Goal: Task Accomplishment & Management: Manage account settings

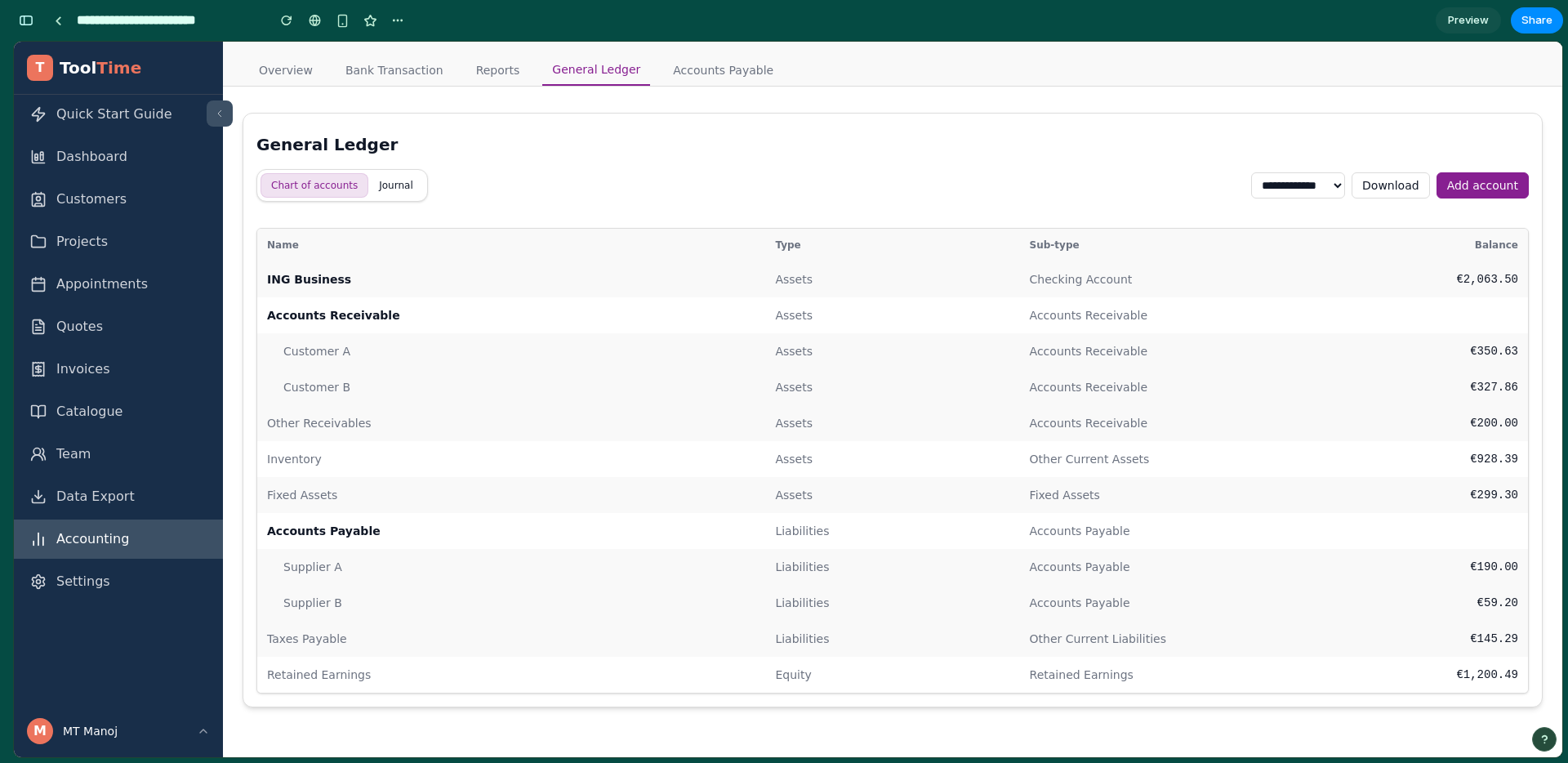
scroll to position [7885, 0]
click at [28, 27] on button "button" at bounding box center [26, 20] width 26 height 26
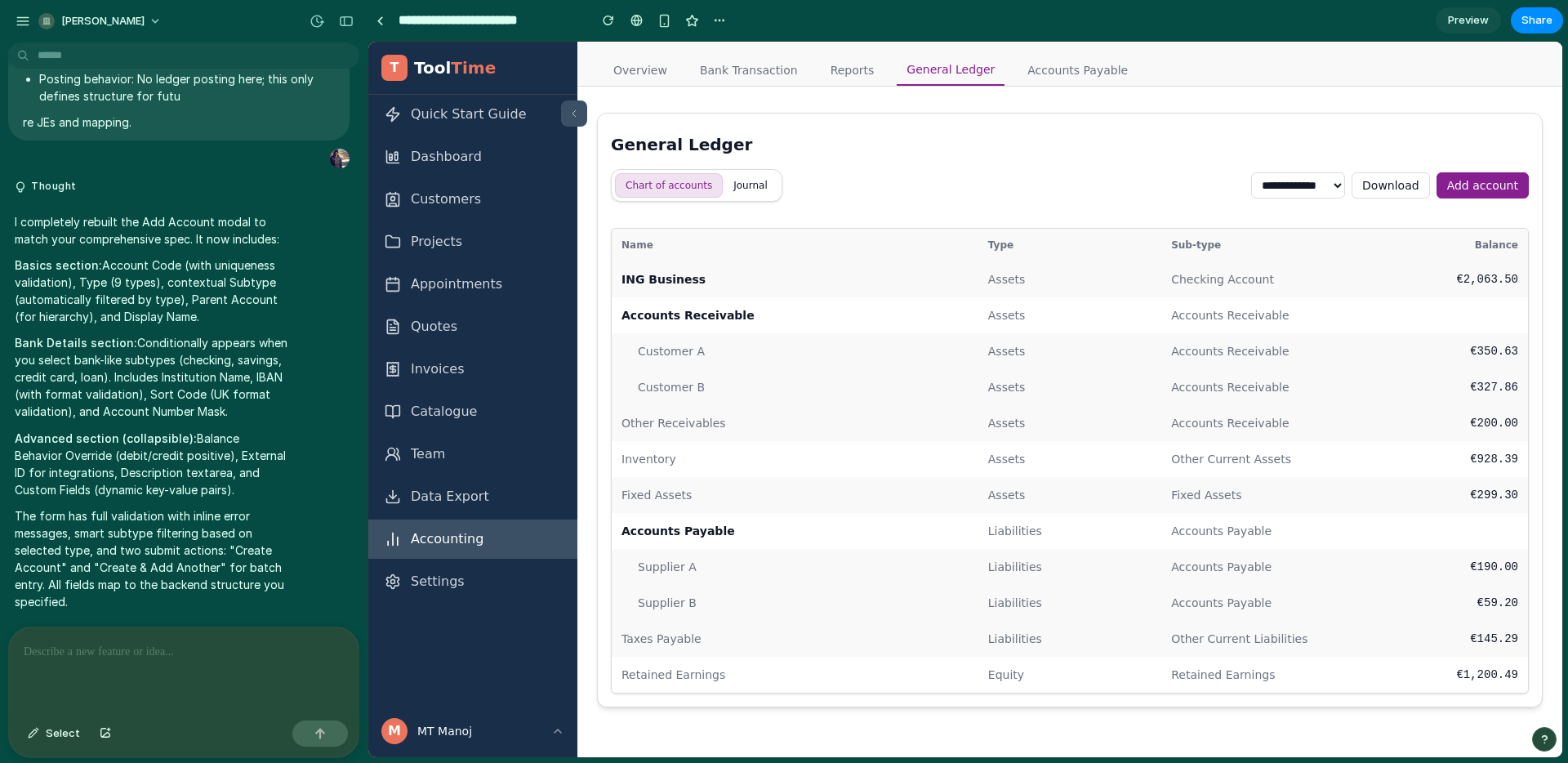
scroll to position [0, 0]
click at [97, 30] on button "[PERSON_NAME]" at bounding box center [100, 20] width 138 height 26
click at [11, 20] on div "Settings Invite members Change theme Sign out" at bounding box center [784, 381] width 1568 height 763
click at [16, 20] on div "button" at bounding box center [22, 21] width 15 height 15
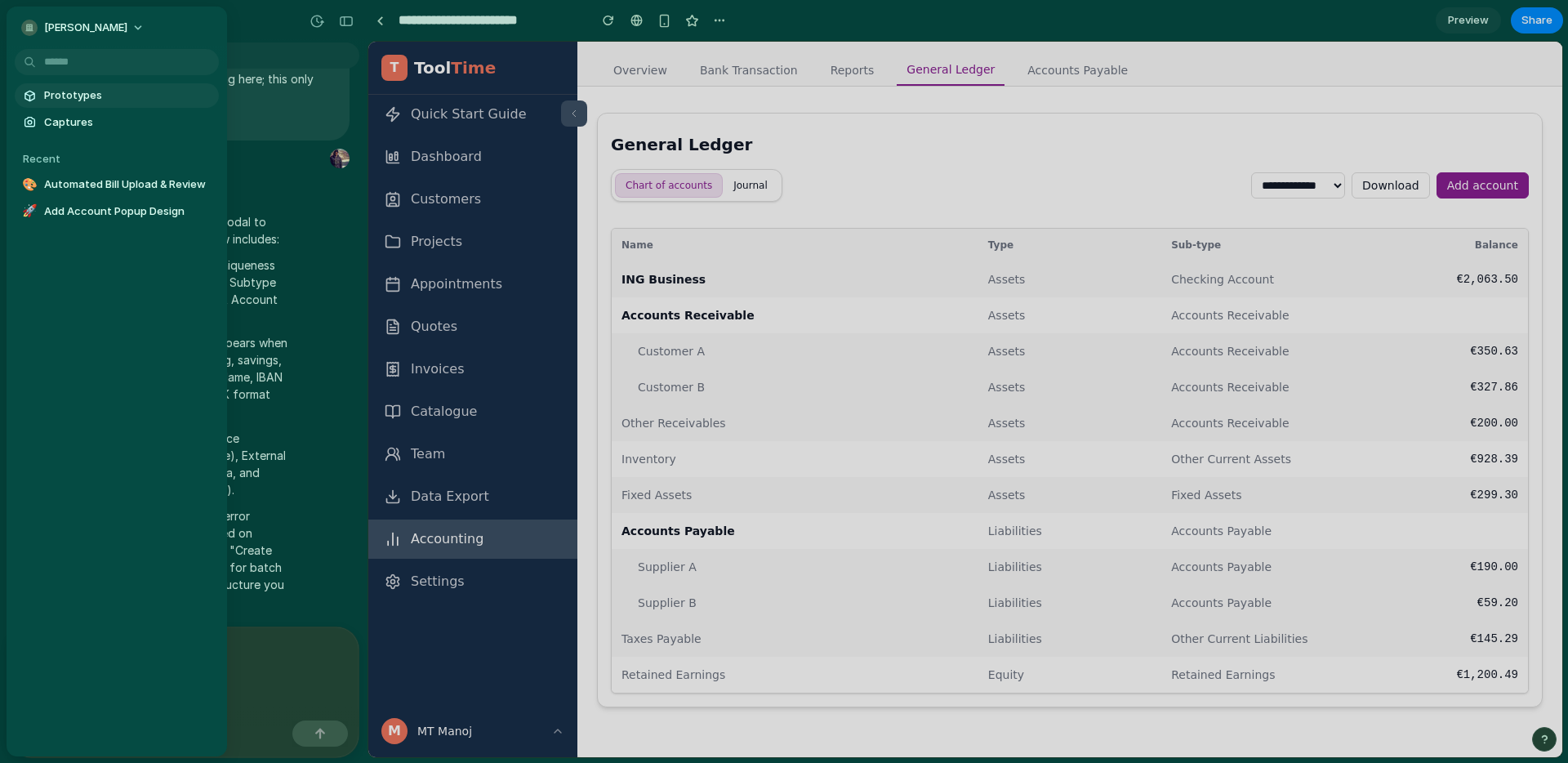
click at [62, 95] on span "Prototypes" at bounding box center [129, 95] width 169 height 16
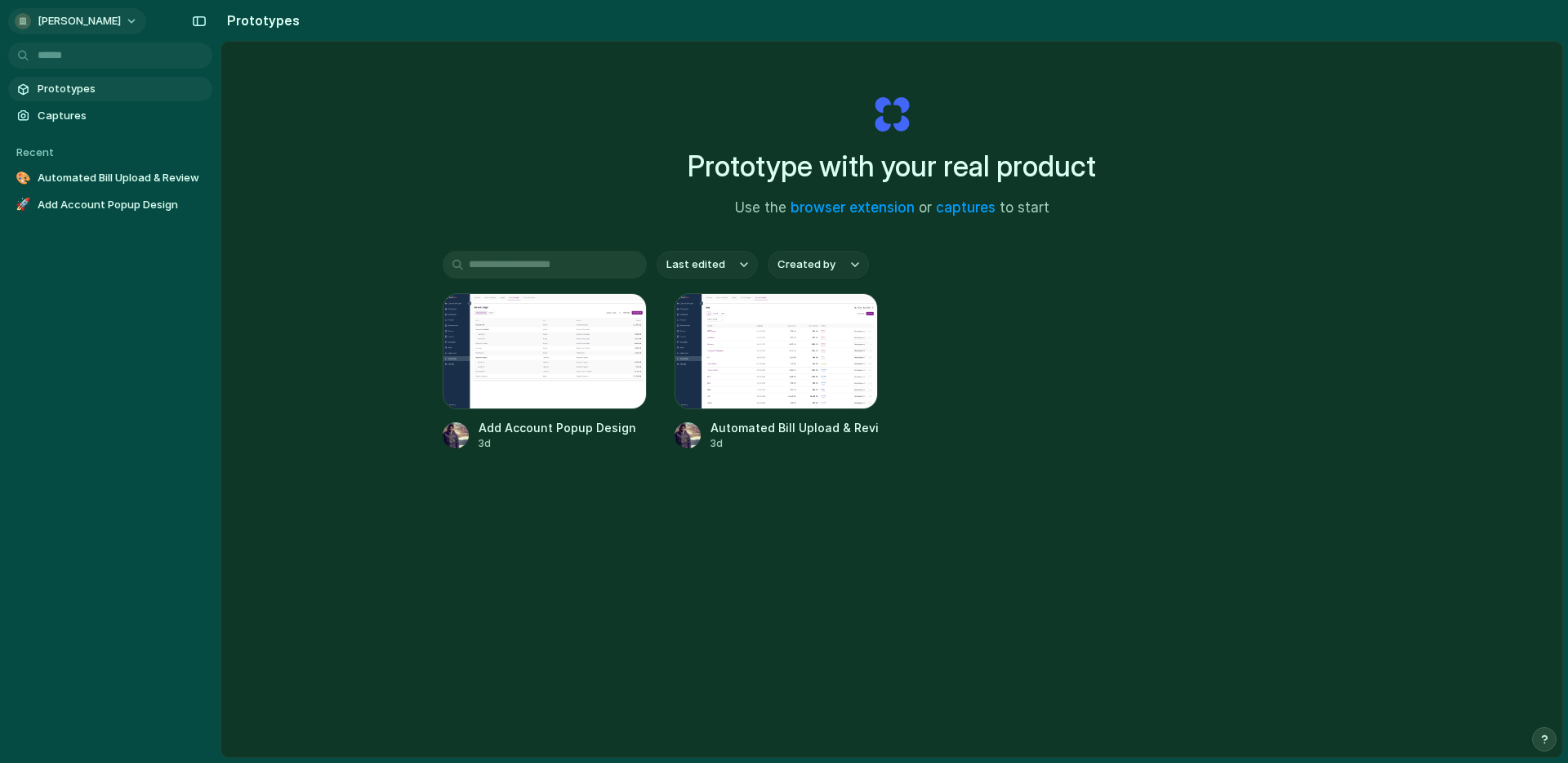
click at [36, 20] on div "[PERSON_NAME]" at bounding box center [68, 21] width 107 height 16
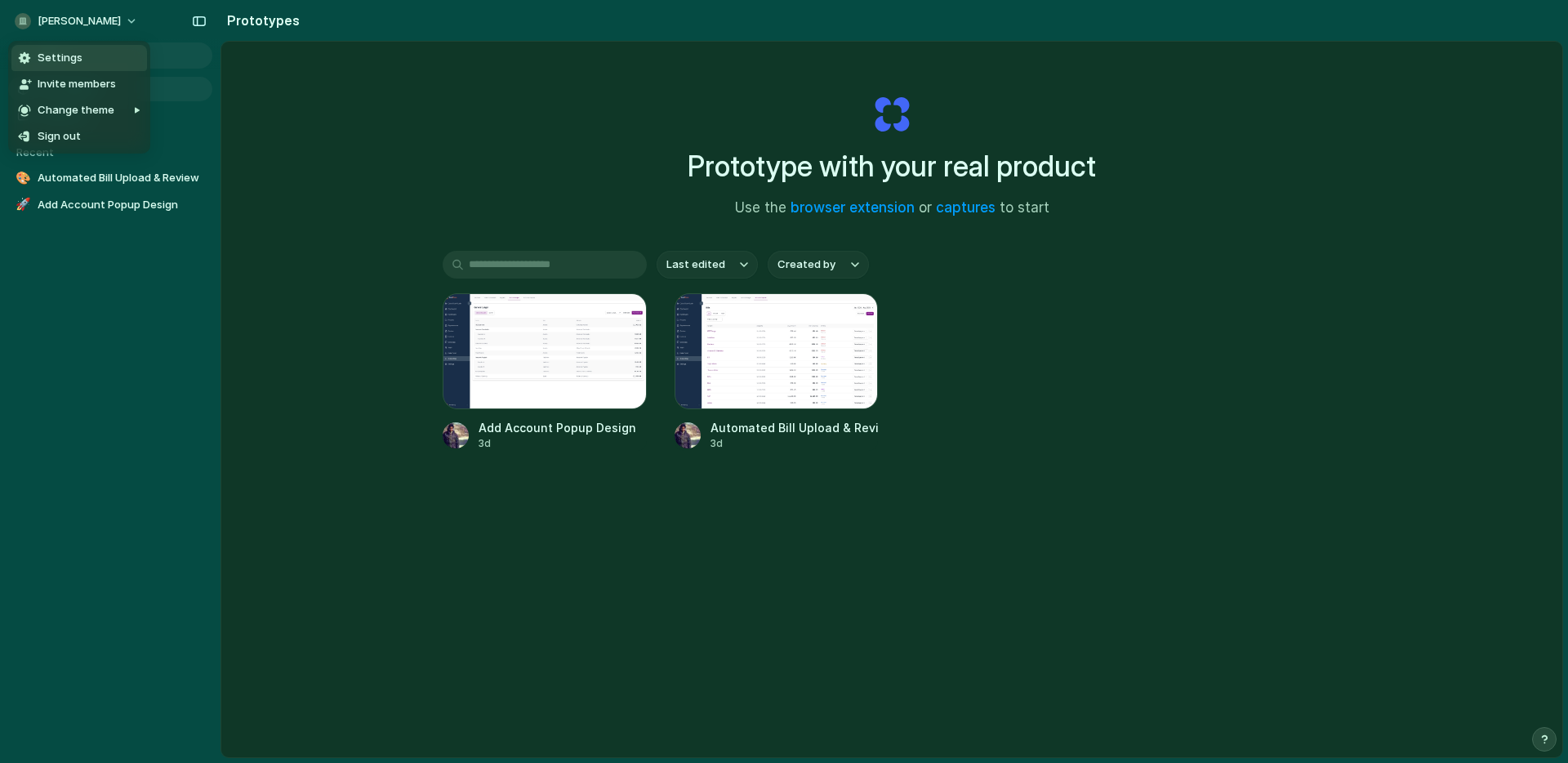
click at [60, 56] on span "Settings" at bounding box center [59, 58] width 45 height 16
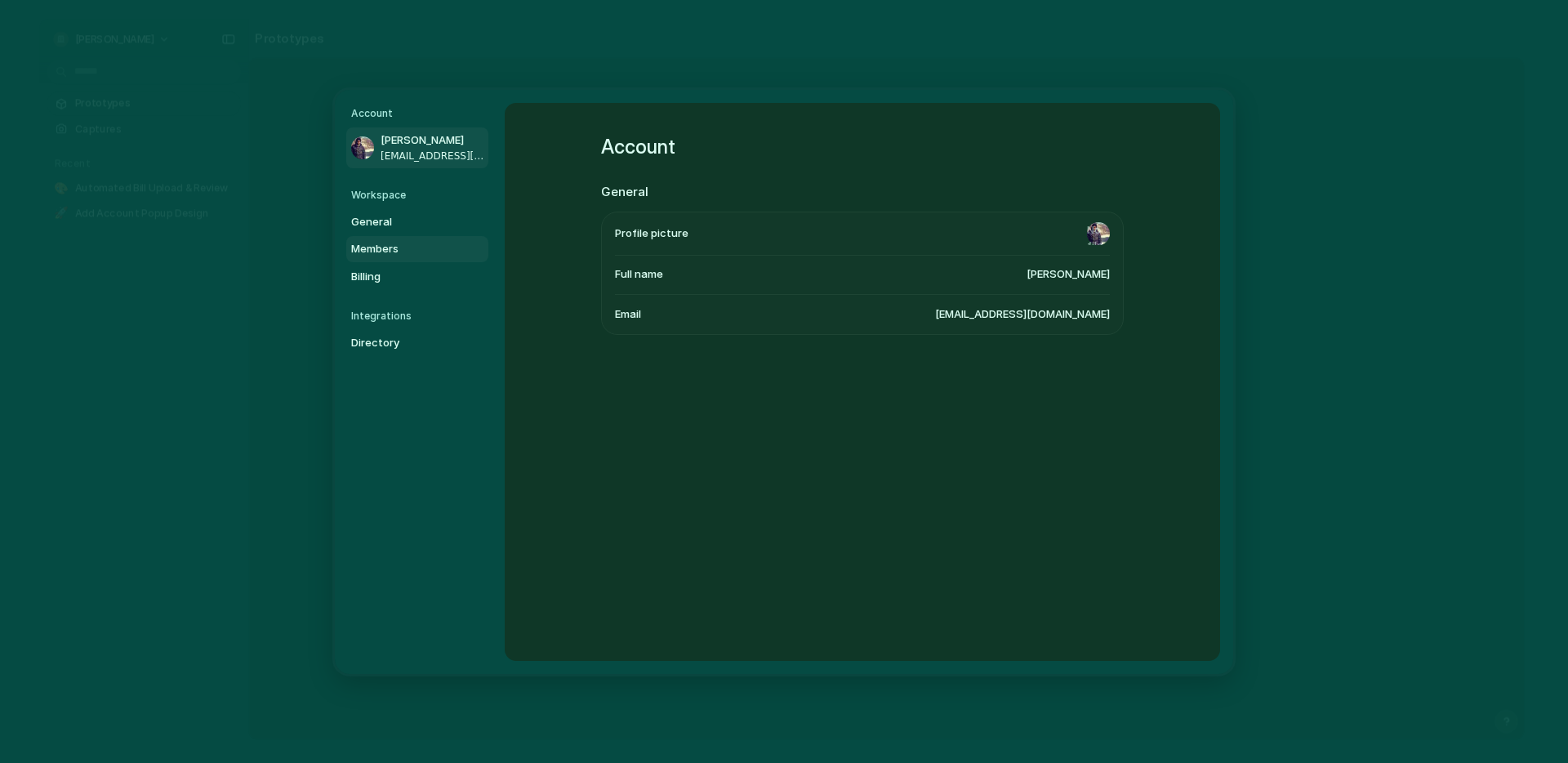
click at [376, 242] on span "Members" at bounding box center [404, 249] width 105 height 16
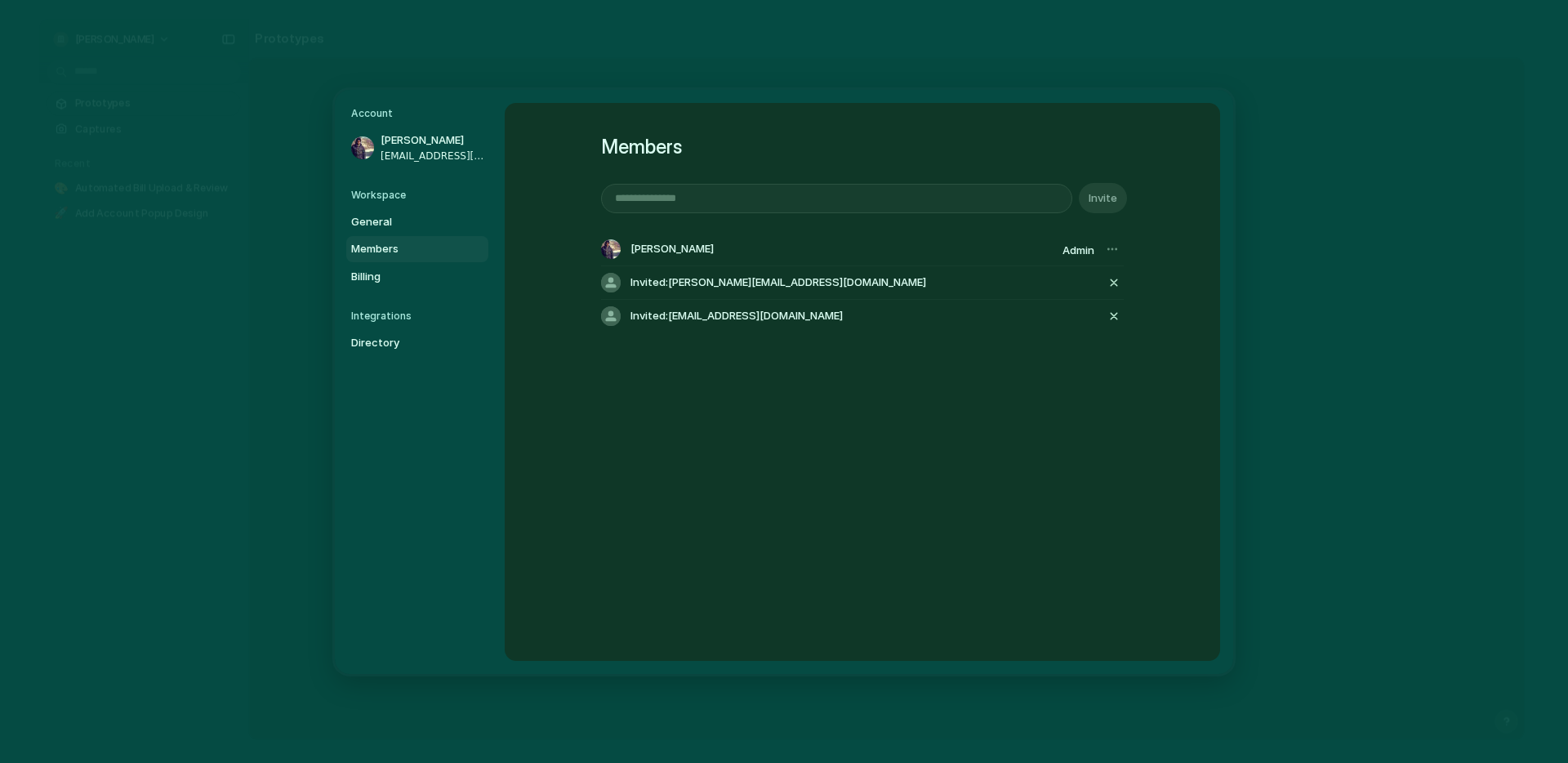
click at [903, 205] on input "email" at bounding box center [836, 197] width 470 height 28
type input "**********"
click at [986, 209] on input "**********" at bounding box center [836, 197] width 470 height 28
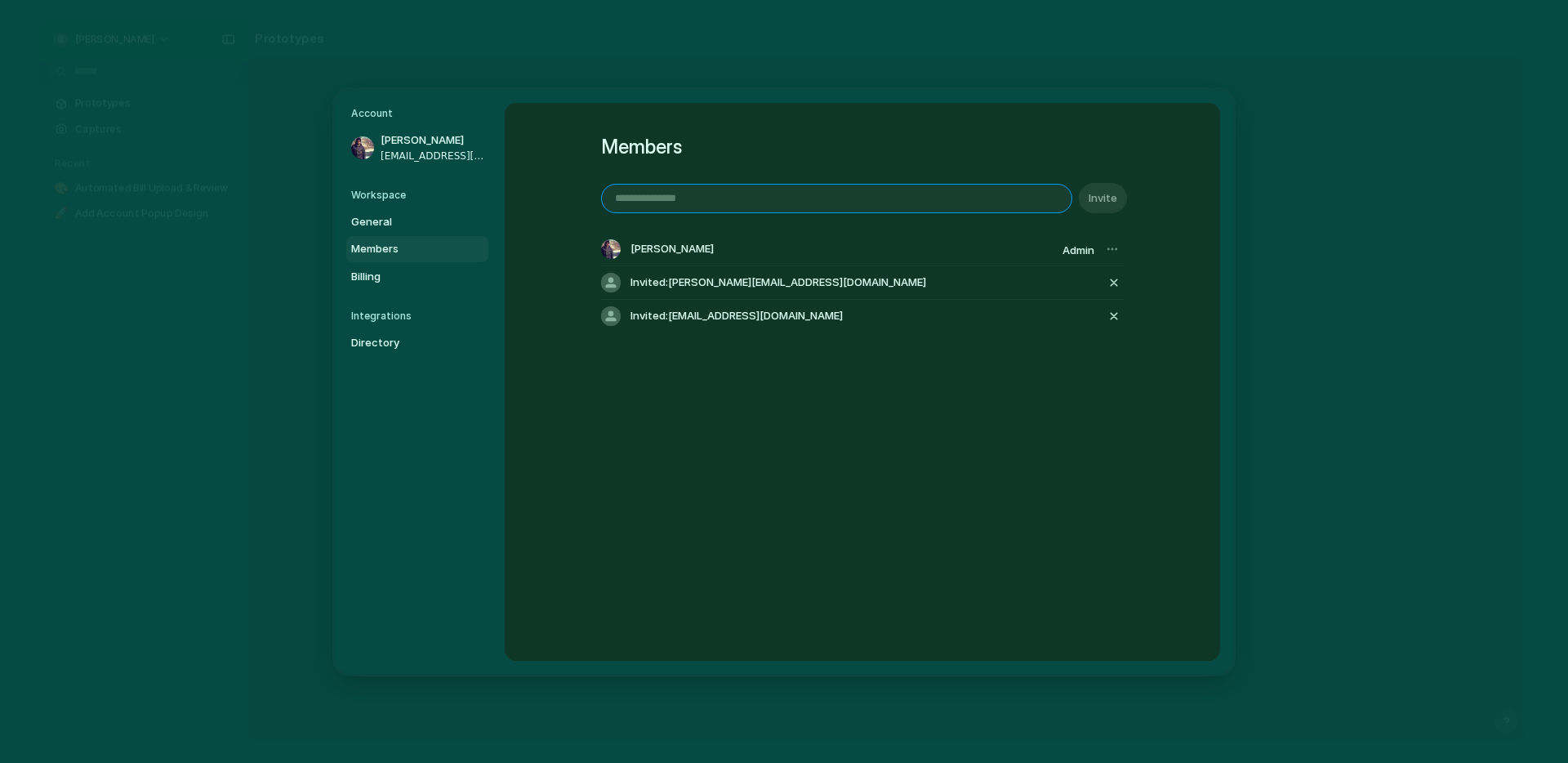
click at [976, 201] on input "email" at bounding box center [836, 197] width 470 height 28
paste input "**********"
type input "**********"
click at [1097, 202] on span "Invite" at bounding box center [1103, 197] width 28 height 16
click at [430, 271] on span "Billing" at bounding box center [404, 276] width 105 height 16
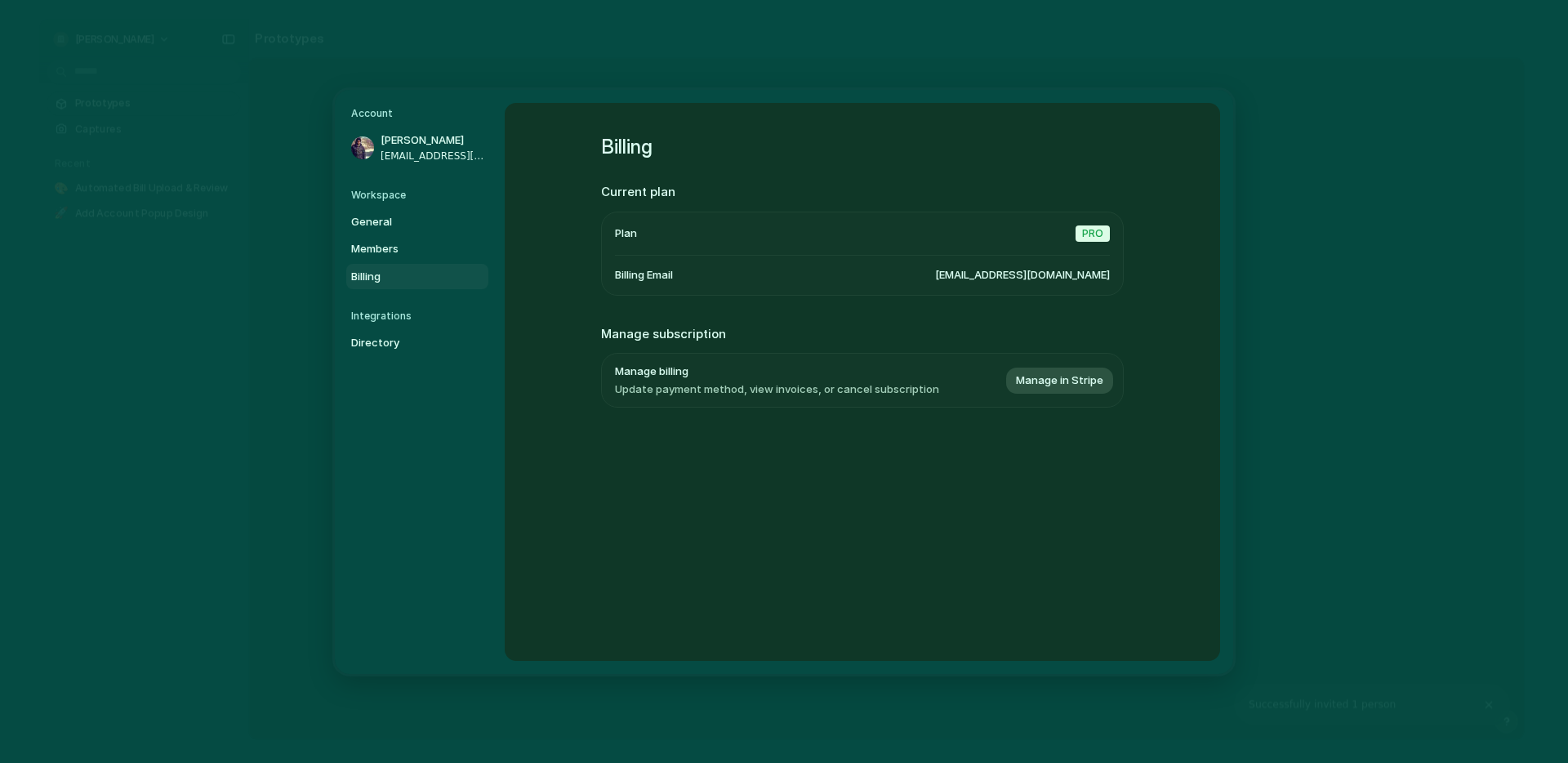
click at [1014, 281] on span "[EMAIL_ADDRESS][DOMAIN_NAME]" at bounding box center [1022, 274] width 175 height 16
click at [424, 152] on span "[EMAIL_ADDRESS][DOMAIN_NAME]" at bounding box center [433, 155] width 105 height 15
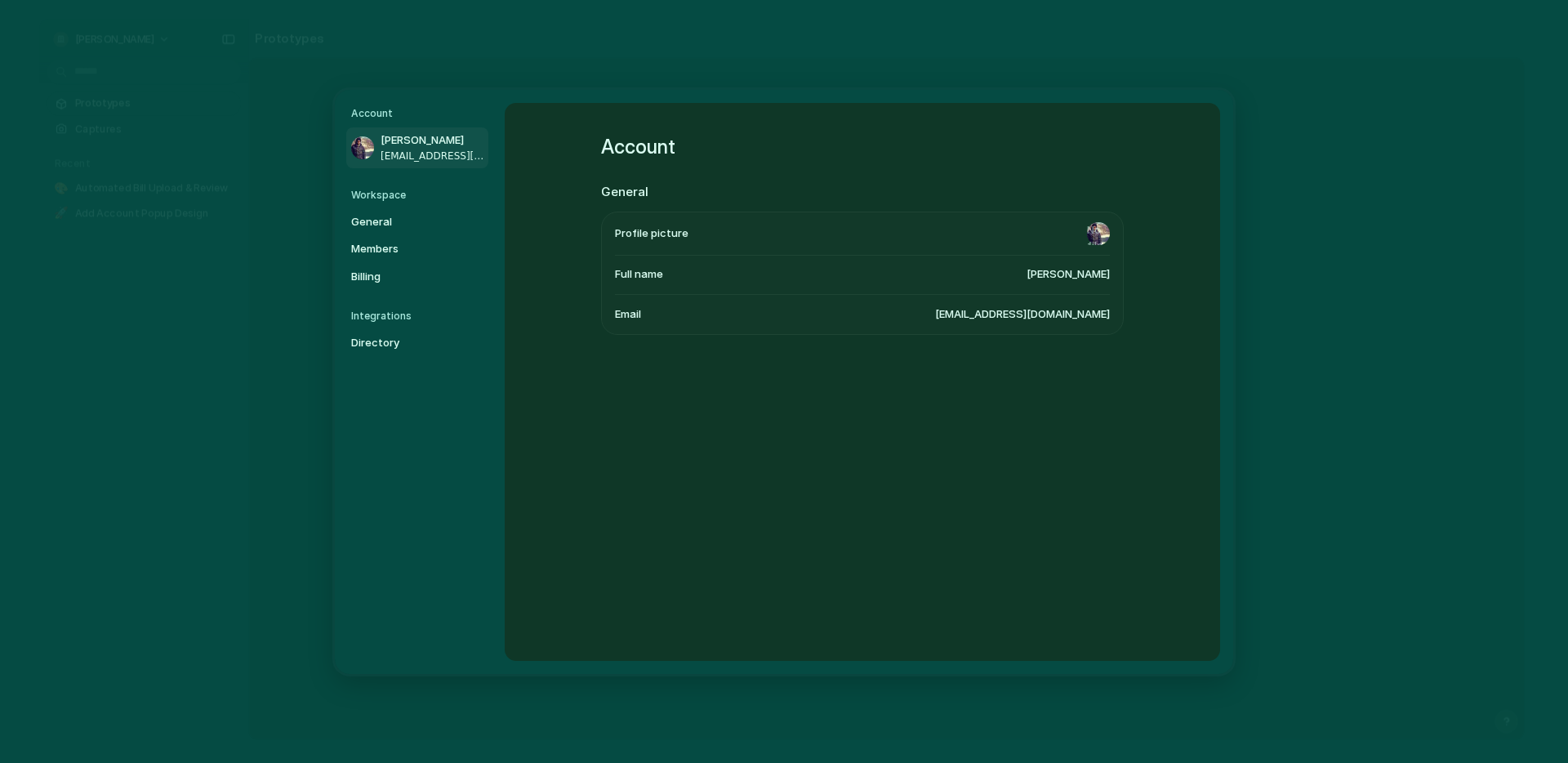
click at [965, 320] on span "[EMAIL_ADDRESS][DOMAIN_NAME]" at bounding box center [1022, 314] width 175 height 16
click at [417, 282] on span "Billing" at bounding box center [404, 276] width 105 height 16
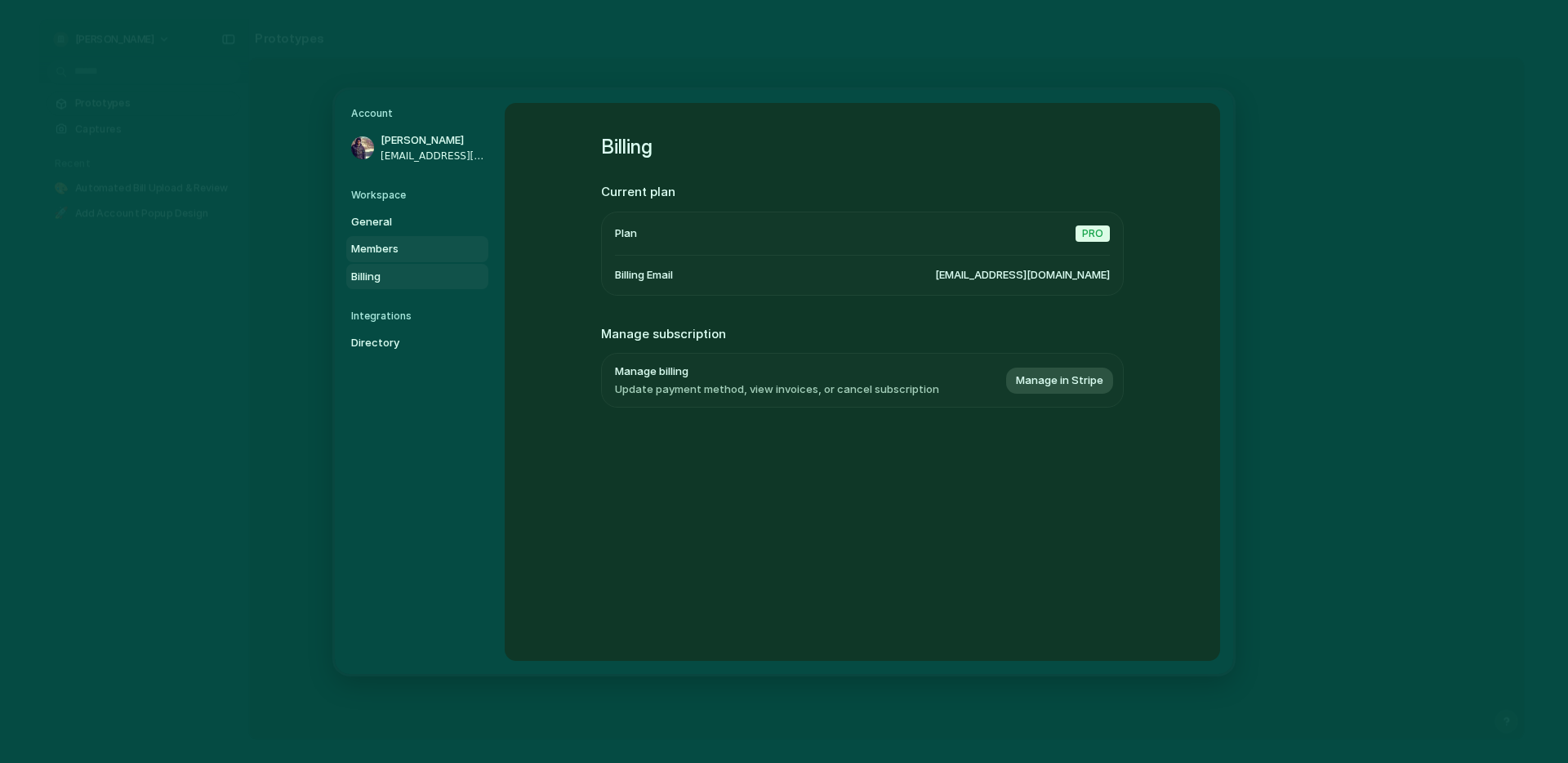
click at [425, 244] on span "Members" at bounding box center [404, 249] width 105 height 16
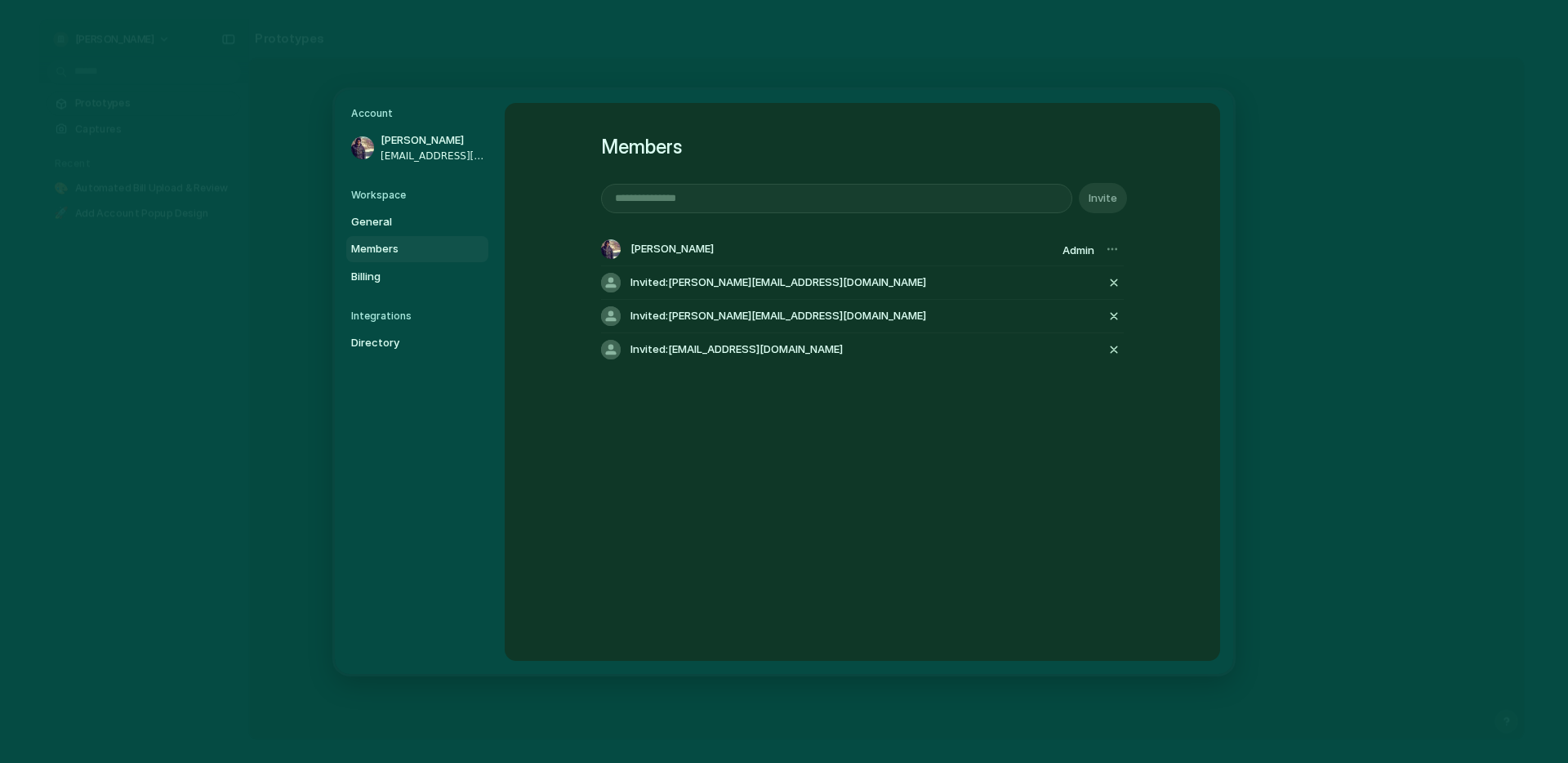
click at [756, 315] on span "Invited: [PERSON_NAME][EMAIL_ADDRESS][DOMAIN_NAME]" at bounding box center [778, 316] width 296 height 16
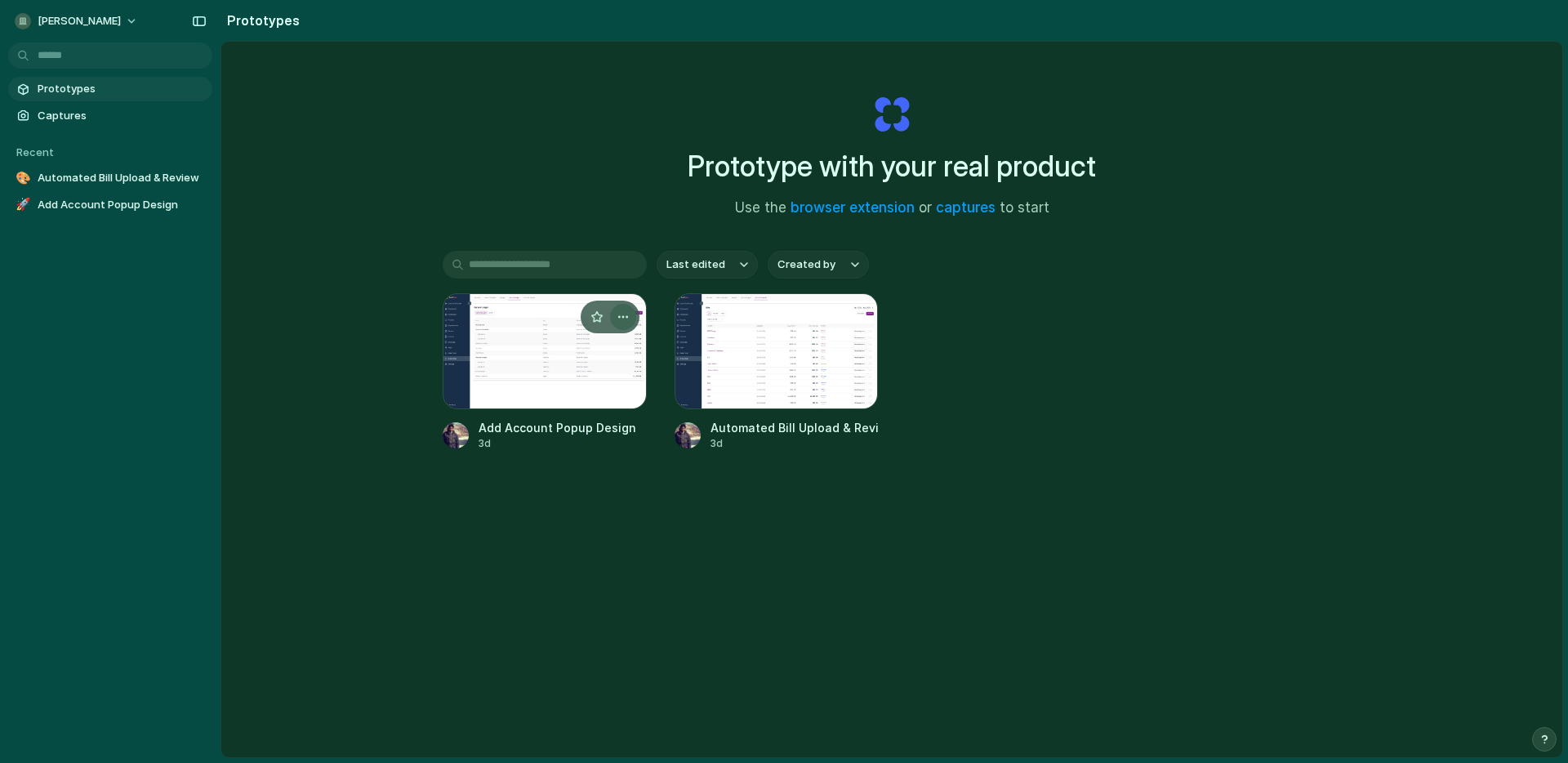
click at [626, 319] on div "button" at bounding box center [623, 317] width 13 height 13
click at [792, 360] on div "Open in new tab Rename Copy link Delete" at bounding box center [784, 381] width 1568 height 763
click at [792, 360] on div at bounding box center [777, 351] width 204 height 116
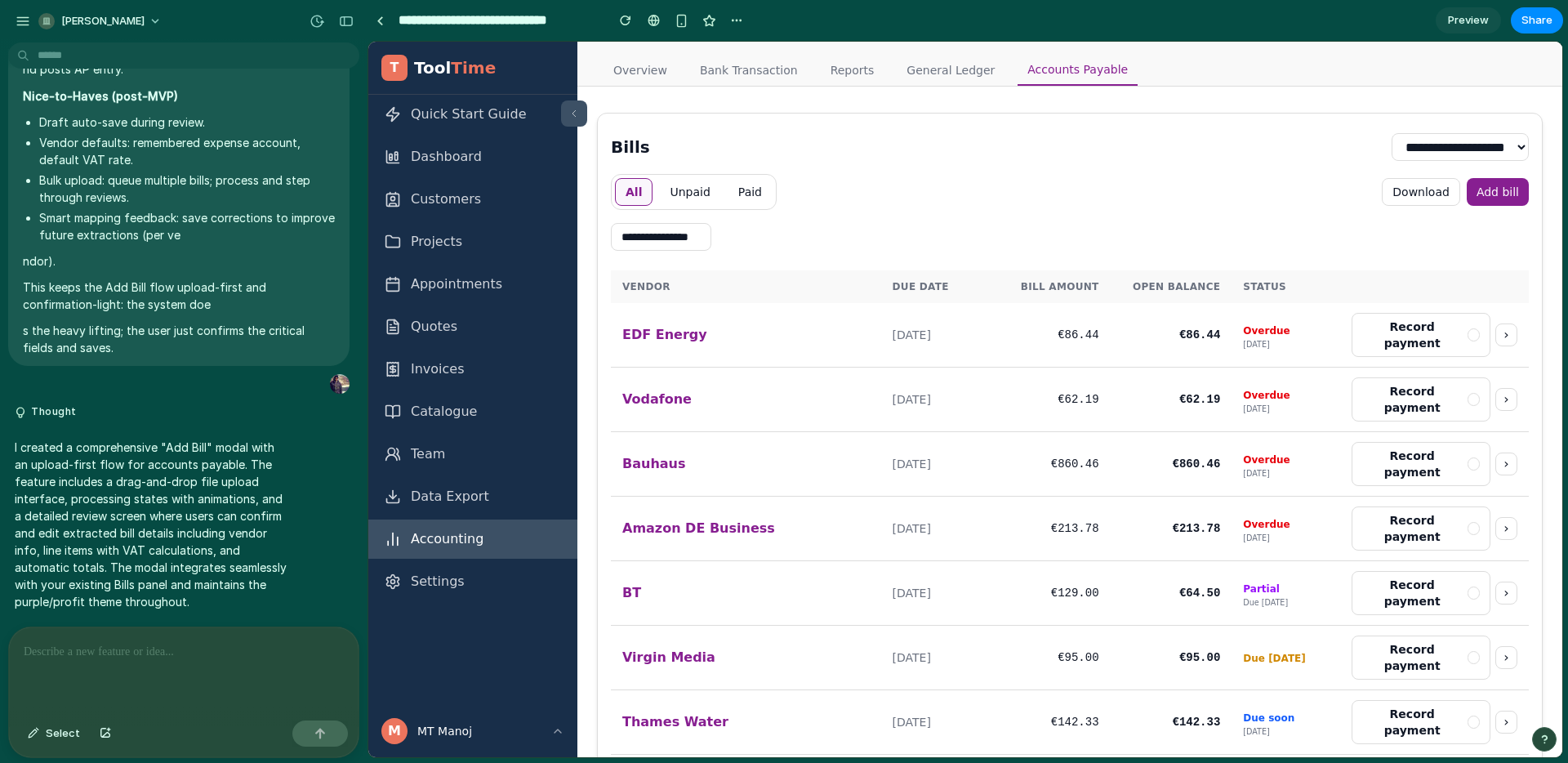
click at [3, 11] on div "[PERSON_NAME]" at bounding box center [184, 20] width 368 height 39
click at [14, 13] on button "button" at bounding box center [23, 21] width 25 height 25
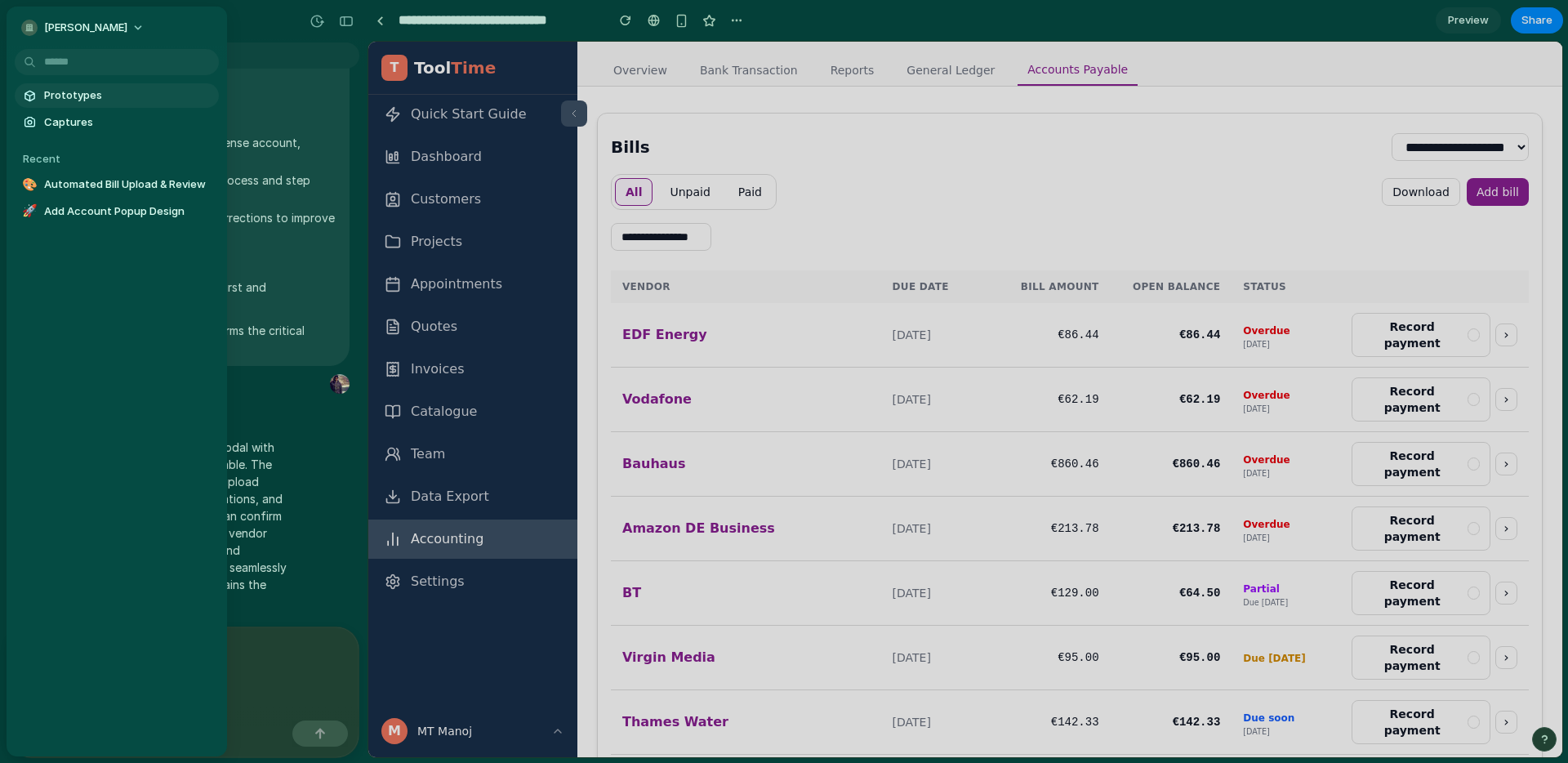
click at [80, 93] on span "Prototypes" at bounding box center [129, 95] width 169 height 16
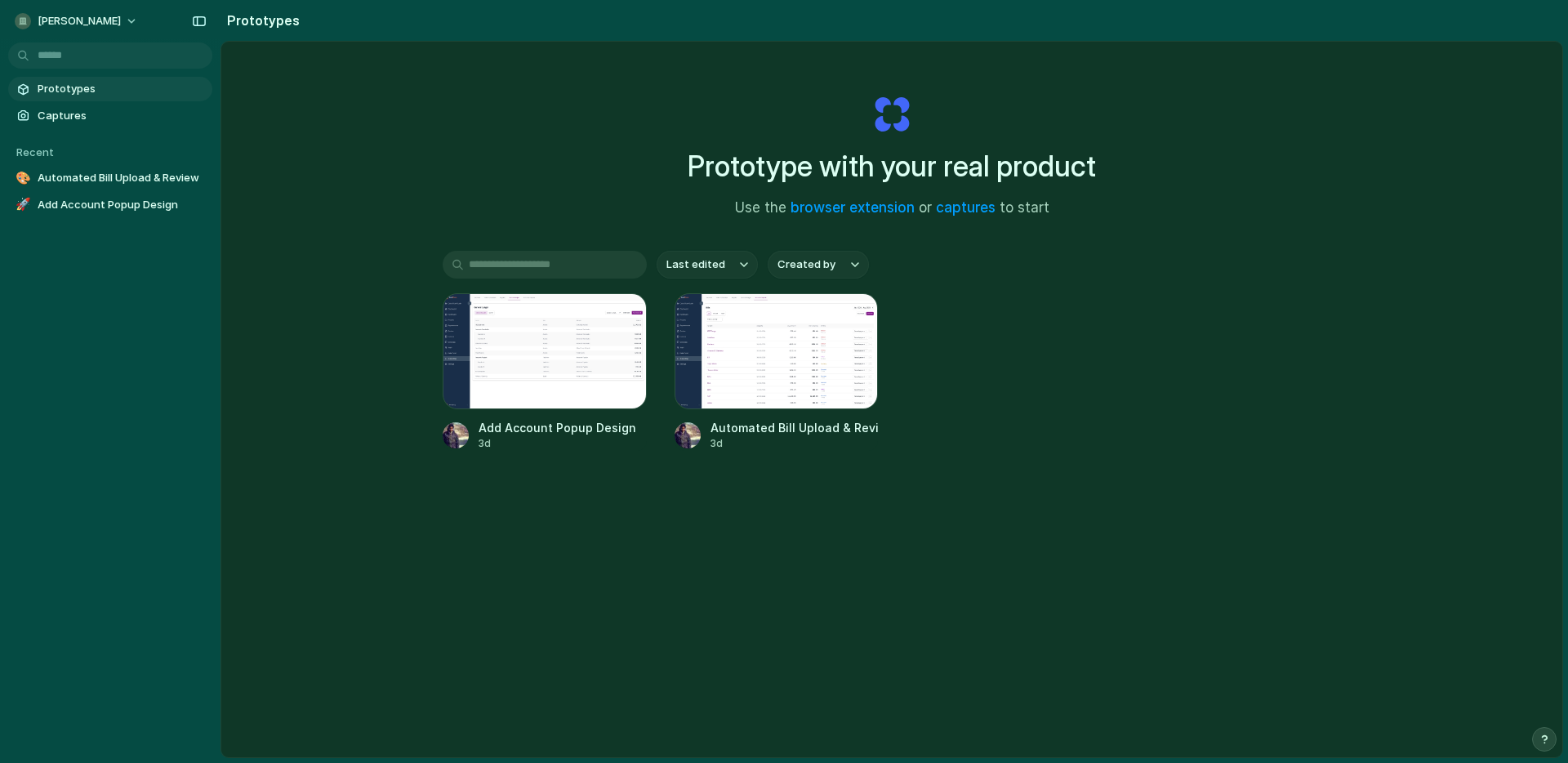
click at [779, 178] on h1 "Prototype with your real product" at bounding box center [892, 166] width 408 height 44
click at [772, 166] on h1 "Prototype with your real product" at bounding box center [892, 166] width 408 height 44
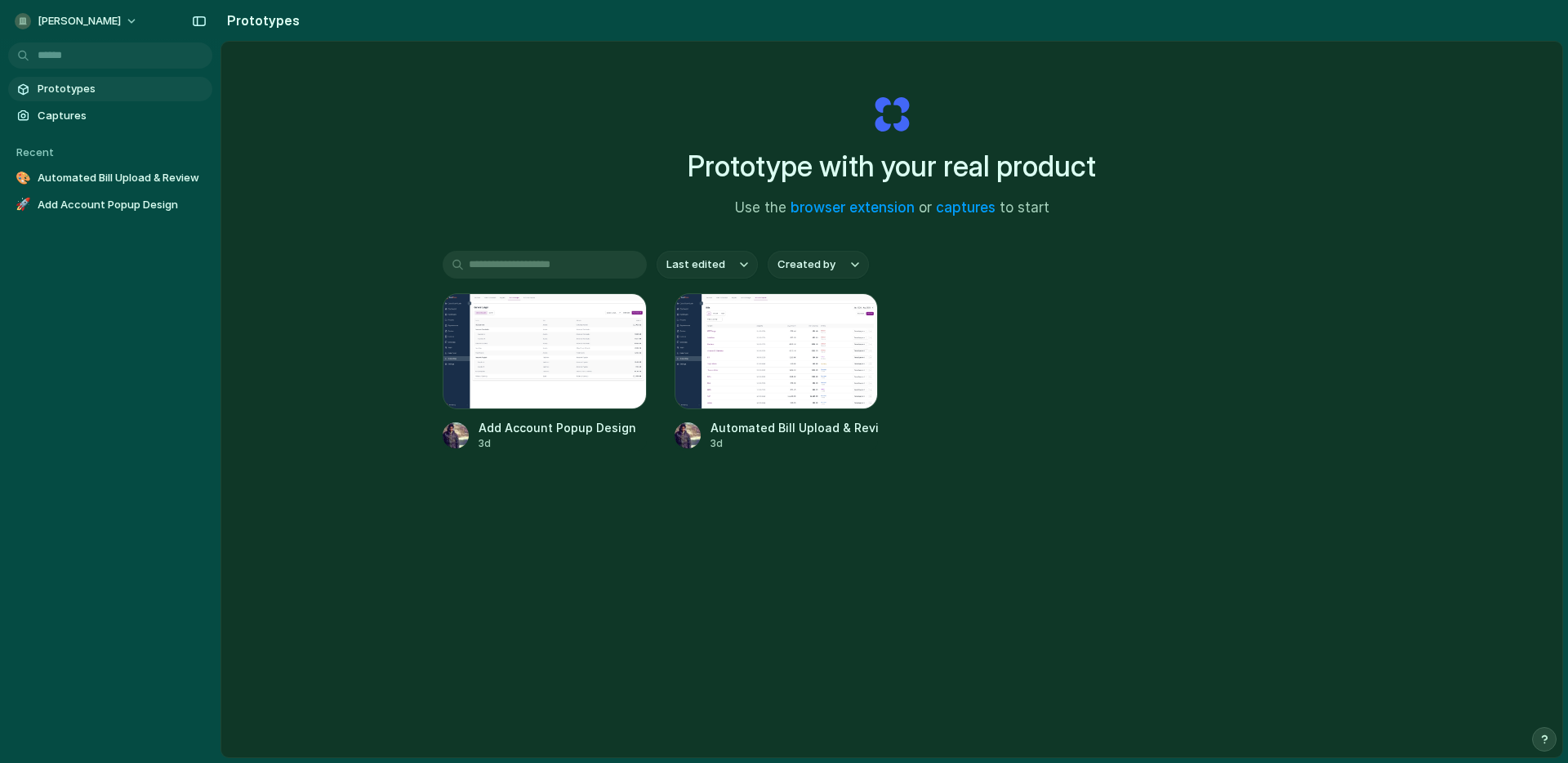
click at [772, 167] on h1 "Prototype with your real product" at bounding box center [892, 166] width 408 height 44
click at [734, 174] on h1 "Prototype with your real product" at bounding box center [892, 166] width 408 height 44
